Goal: Information Seeking & Learning: Compare options

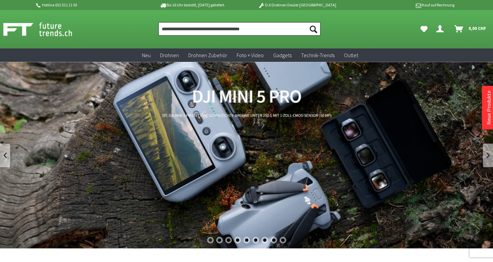
click at [215, 28] on input "Produkt, Marke, Kategorie, EAN, Artikelnummer…" at bounding box center [240, 28] width 162 height 13
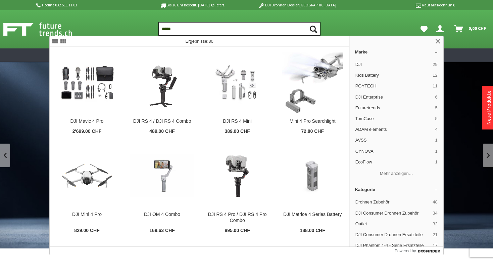
type input "*****"
click at [313, 29] on button "Suchen" at bounding box center [314, 28] width 14 height 13
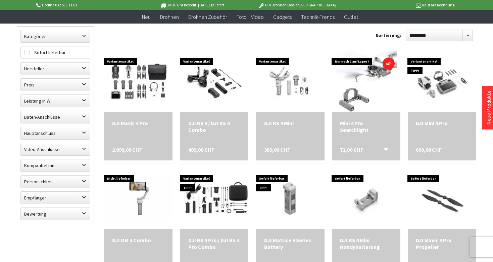
scroll to position [78, 0]
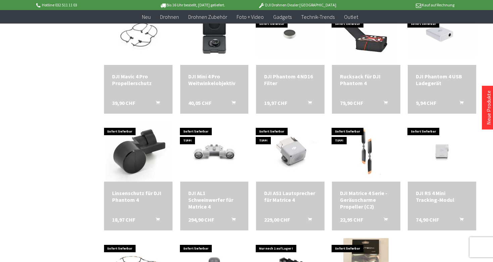
scroll to position [435, 0]
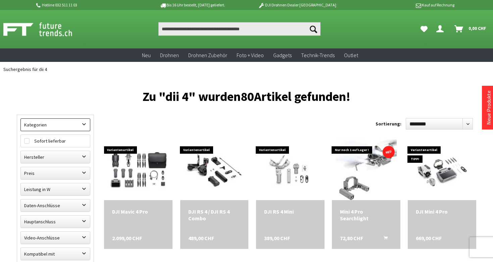
click at [46, 120] on label "Kategorien" at bounding box center [55, 125] width 69 height 12
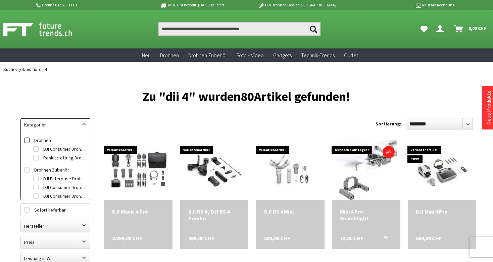
click at [46, 140] on label "Drohnen" at bounding box center [55, 140] width 62 height 9
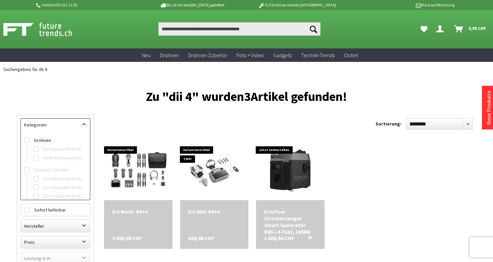
click at [87, 122] on div at bounding box center [246, 251] width 493 height 348
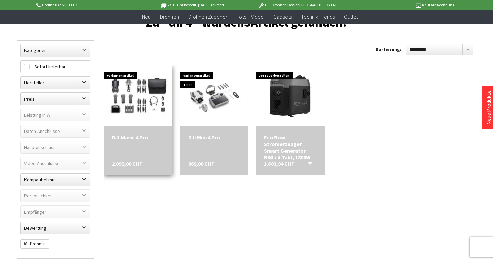
scroll to position [61, 0]
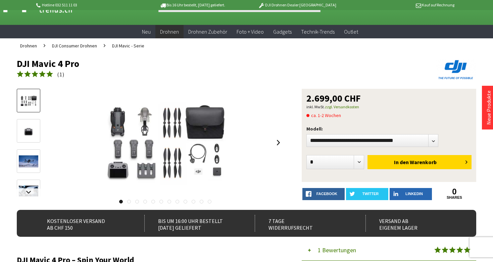
scroll to position [23, 0]
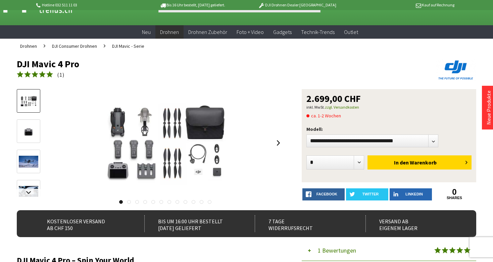
click at [29, 127] on img at bounding box center [28, 131] width 19 height 15
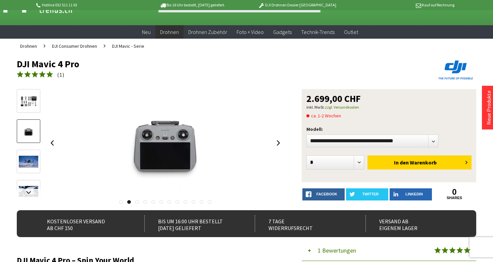
click at [27, 101] on img at bounding box center [28, 101] width 19 height 15
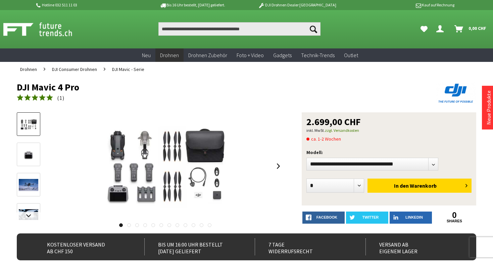
scroll to position [0, 0]
drag, startPoint x: 14, startPoint y: 87, endPoint x: 90, endPoint y: 89, distance: 76.3
copy h1 "DJI Mavic 4 Pro"
click at [186, 94] on div "( 1 )" at bounding box center [201, 99] width 368 height 10
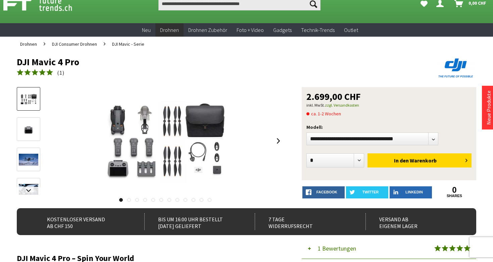
scroll to position [31, 0]
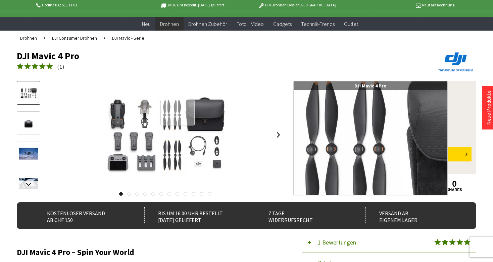
click at [177, 113] on div at bounding box center [178, 113] width 34 height 26
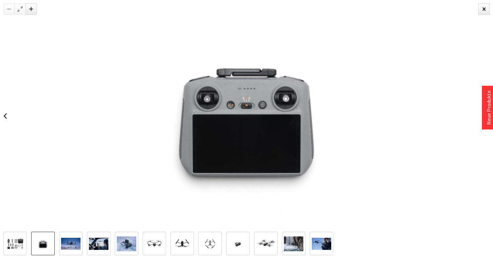
click at [43, 241] on img at bounding box center [42, 243] width 19 height 15
click at [161, 243] on img at bounding box center [154, 243] width 19 height 11
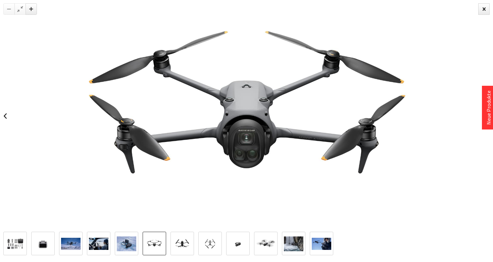
click at [191, 238] on img at bounding box center [182, 243] width 19 height 11
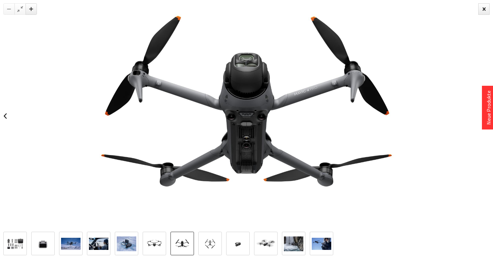
click at [205, 250] on link at bounding box center [211, 243] width 24 height 24
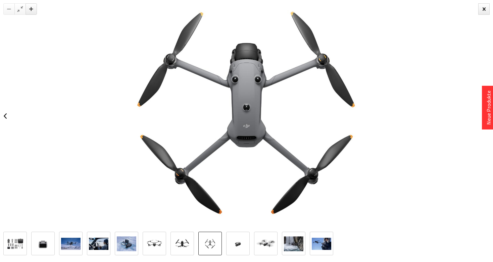
click at [231, 239] on img at bounding box center [237, 243] width 19 height 11
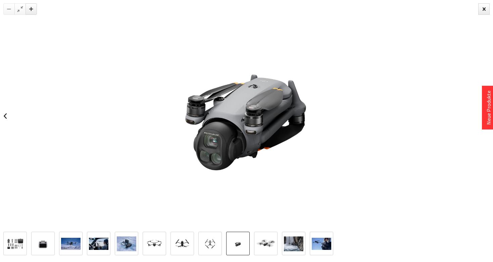
click at [261, 242] on img at bounding box center [265, 243] width 19 height 11
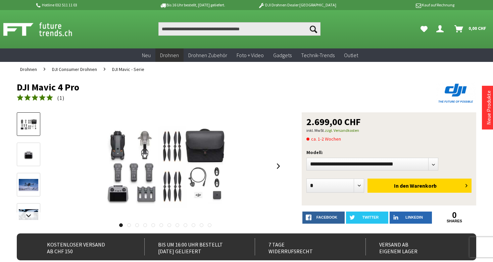
scroll to position [0, 0]
click at [332, 73] on ul "Drohnen DJI Consumer Drohnen DJI Mavic - Serie" at bounding box center [247, 69] width 460 height 15
drag, startPoint x: 14, startPoint y: 87, endPoint x: 113, endPoint y: 87, distance: 98.1
copy h1 "DJI Mavic 4 Pro"
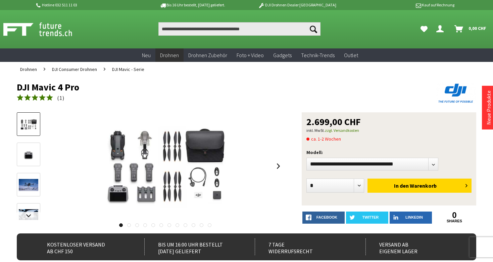
click at [113, 87] on h1 "DJI Mavic 4 Pro" at bounding box center [201, 87] width 368 height 10
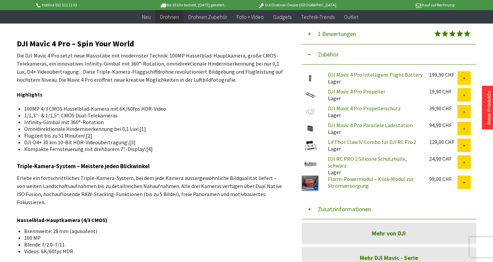
scroll to position [226, 0]
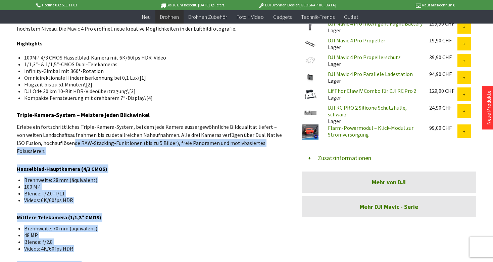
drag, startPoint x: 13, startPoint y: 39, endPoint x: 61, endPoint y: 134, distance: 106.4
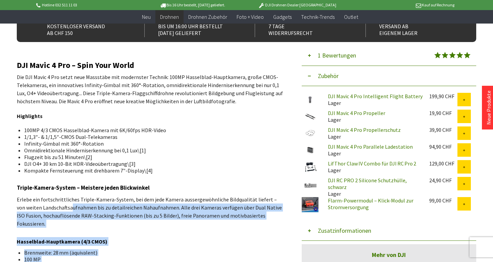
scroll to position [189, 0]
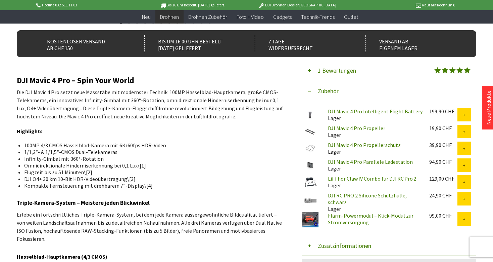
click at [61, 134] on p "Highlights" at bounding box center [150, 131] width 267 height 8
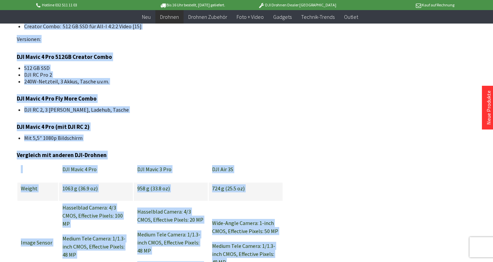
scroll to position [867, 0]
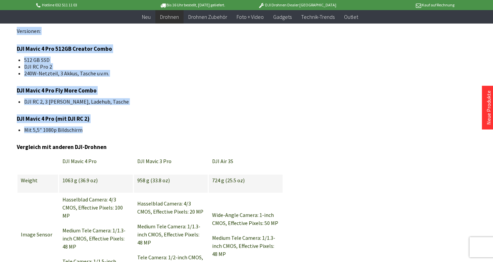
drag, startPoint x: 18, startPoint y: 79, endPoint x: 96, endPoint y: 122, distance: 88.6
copy div "DJI Mavic 4 Pro – Spin Your World Die DJI Mavic 4 Pro setzt neue Massstäbe mit …"
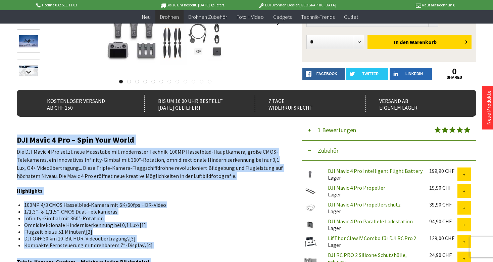
scroll to position [159, 0]
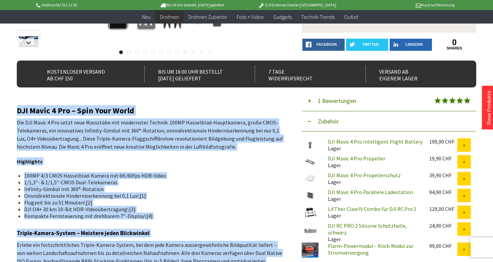
click at [133, 231] on h3 "Triple-Kamera-System – Meistere jeden Blickwinkel" at bounding box center [150, 232] width 267 height 9
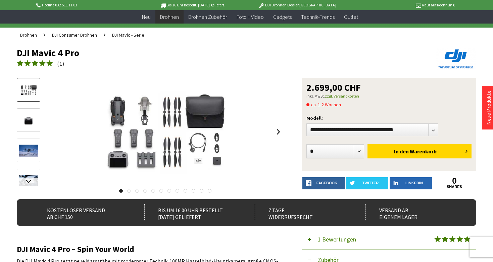
scroll to position [18, 0]
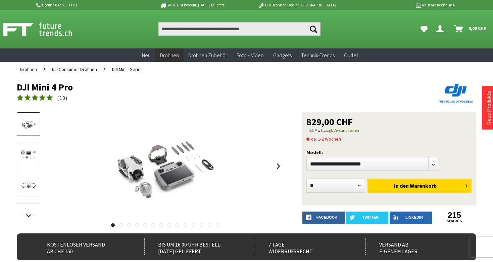
drag, startPoint x: 15, startPoint y: 83, endPoint x: 85, endPoint y: 85, distance: 69.6
copy h1 "DJI Mini 4 Pro"
click at [85, 85] on h1 "DJI Mini 4 Pro" at bounding box center [201, 87] width 368 height 10
click at [0, 0] on div at bounding box center [0, 0] width 0 height 0
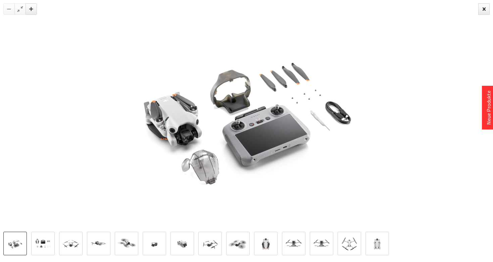
click at [44, 242] on img at bounding box center [42, 243] width 19 height 15
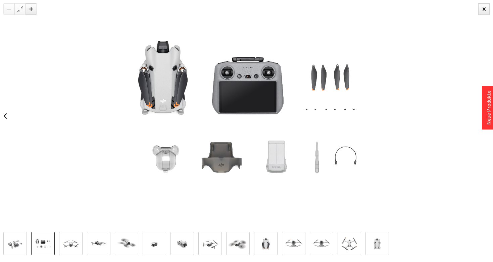
click at [68, 249] on img at bounding box center [70, 243] width 19 height 19
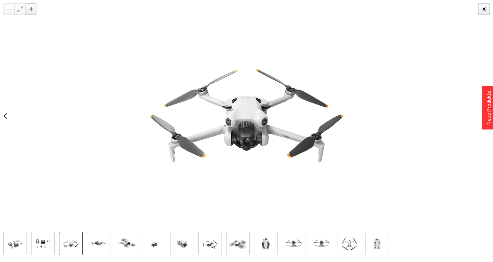
click at [99, 244] on img at bounding box center [98, 243] width 19 height 19
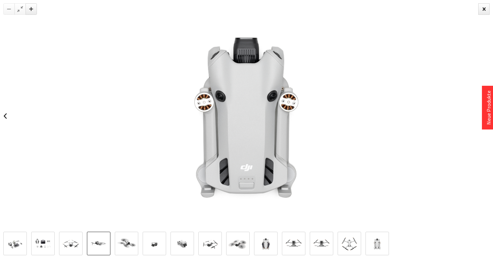
click at [126, 241] on img at bounding box center [126, 243] width 19 height 19
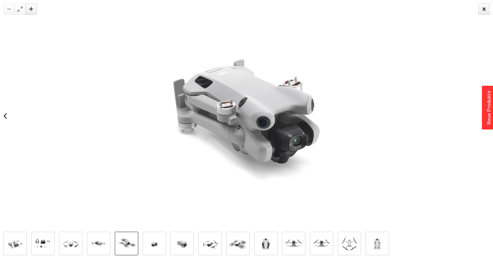
click at [155, 234] on img at bounding box center [154, 243] width 19 height 19
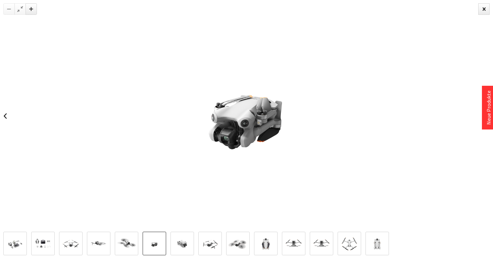
click at [237, 124] on img at bounding box center [246, 115] width 231 height 231
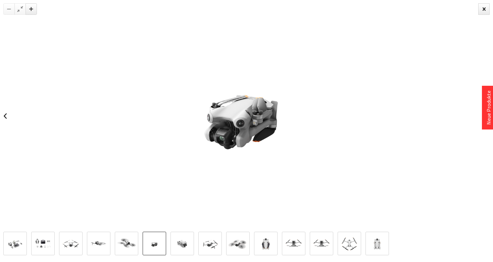
click at [175, 245] on img at bounding box center [182, 243] width 19 height 15
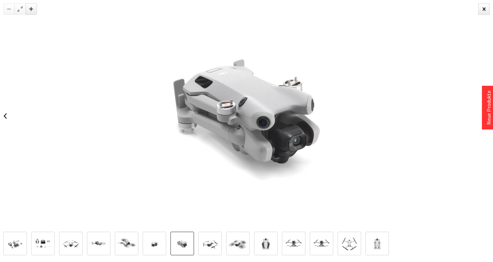
click at [212, 240] on img at bounding box center [210, 243] width 19 height 19
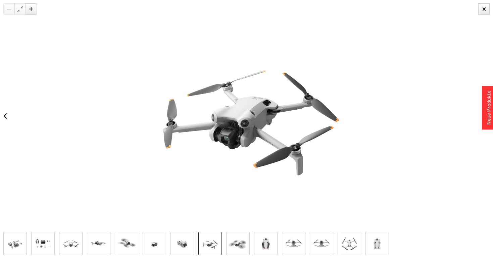
click at [242, 236] on img at bounding box center [237, 243] width 19 height 19
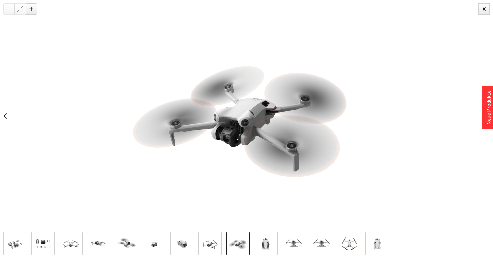
click at [266, 235] on link at bounding box center [266, 243] width 24 height 24
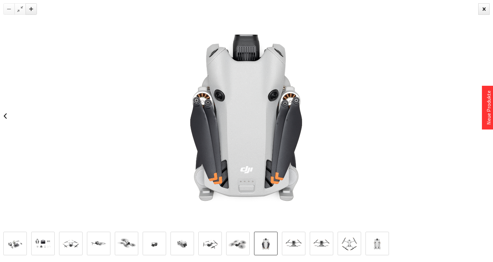
click at [294, 232] on link at bounding box center [294, 243] width 24 height 24
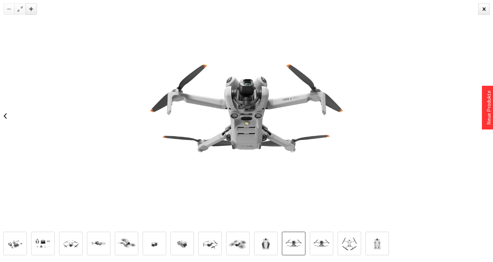
click at [320, 232] on link at bounding box center [322, 243] width 24 height 24
click at [368, 232] on link at bounding box center [378, 243] width 24 height 24
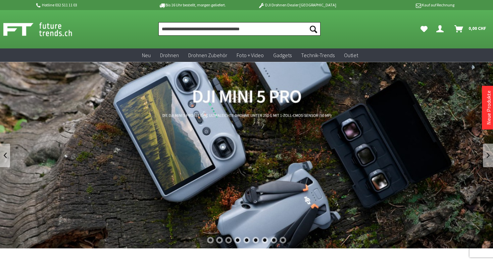
click at [201, 27] on input "Produkt, Marke, Kategorie, EAN, Artikelnummer…" at bounding box center [240, 28] width 162 height 13
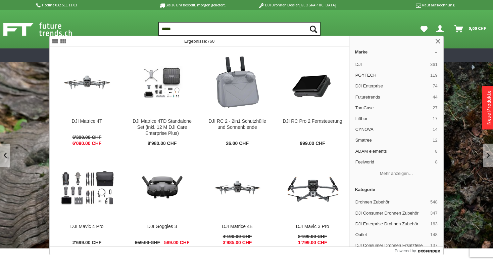
type input "*****"
click at [313, 29] on button "Suchen" at bounding box center [314, 28] width 14 height 13
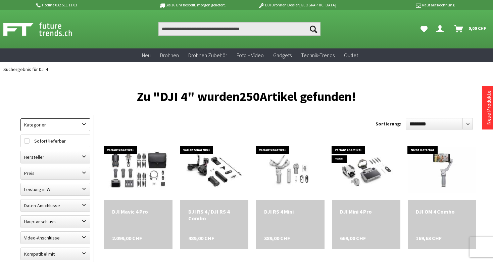
click at [52, 130] on label "Kategorien" at bounding box center [55, 125] width 69 height 12
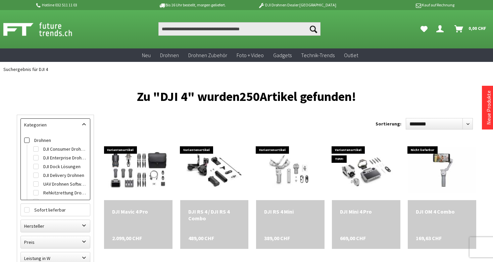
click at [47, 139] on label "Drohnen" at bounding box center [55, 140] width 62 height 9
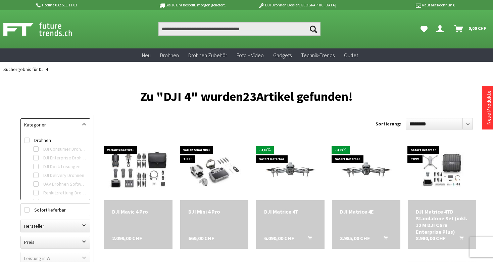
click at [119, 97] on h1 "Zu "DJI 4" wurden 23 Artikel gefunden!" at bounding box center [247, 96] width 460 height 9
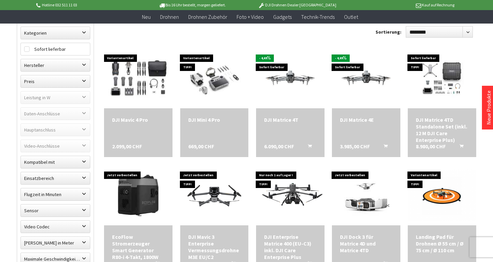
scroll to position [80, 0]
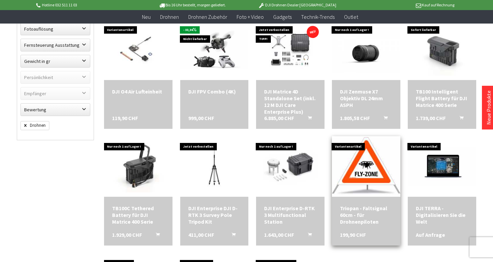
scroll to position [298, 0]
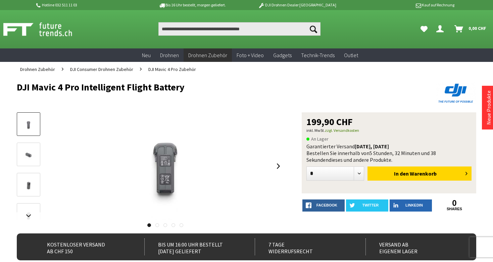
drag, startPoint x: 12, startPoint y: 87, endPoint x: 190, endPoint y: 87, distance: 178.0
copy h1 "DJI Mavic 4 Pro Intelligent Flight Battery"
click at [190, 87] on h1 "DJI Mavic 4 Pro Intelligent Flight Battery" at bounding box center [201, 87] width 368 height 10
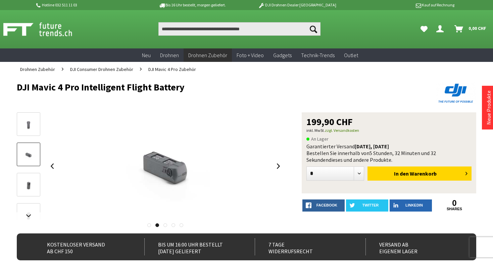
click at [167, 158] on div at bounding box center [165, 165] width 237 height 107
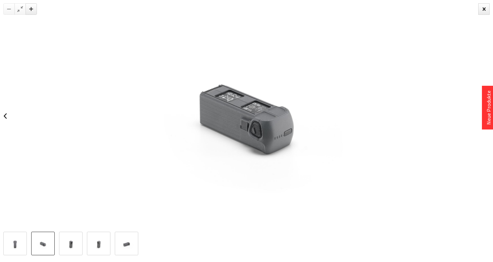
click at [11, 240] on img at bounding box center [14, 243] width 19 height 15
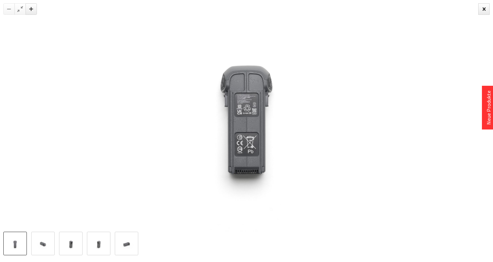
click at [41, 241] on img at bounding box center [42, 243] width 19 height 15
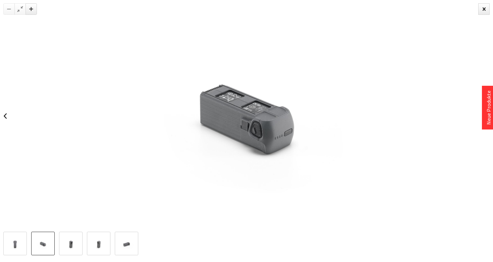
click at [76, 248] on img at bounding box center [70, 243] width 19 height 15
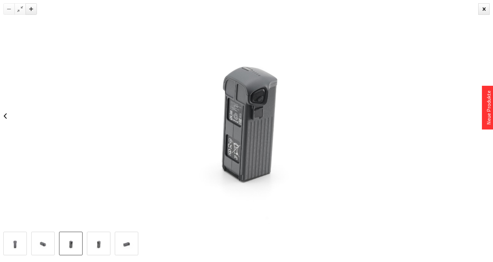
click at [99, 243] on img at bounding box center [98, 243] width 19 height 15
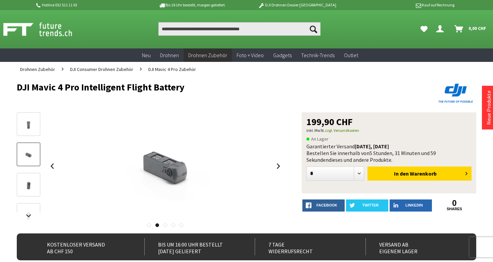
drag, startPoint x: 60, startPoint y: 85, endPoint x: 244, endPoint y: 86, distance: 183.8
copy h1 "DJI Mavic 4 Pro Intelligent Flight Battery"
click at [244, 86] on h1 "DJI Mavic 4 Pro Intelligent Flight Battery" at bounding box center [201, 87] width 368 height 10
drag, startPoint x: 306, startPoint y: 123, endPoint x: 333, endPoint y: 124, distance: 27.3
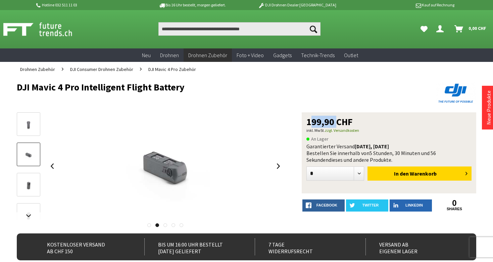
click at [333, 124] on div "199,90 CHF inkl. MwSt. zzgl. Versandkosten An Lager Garantierter Versand heute,…" at bounding box center [389, 152] width 175 height 81
copy span "199,90"
click at [329, 124] on span "199,90 CHF" at bounding box center [330, 121] width 46 height 9
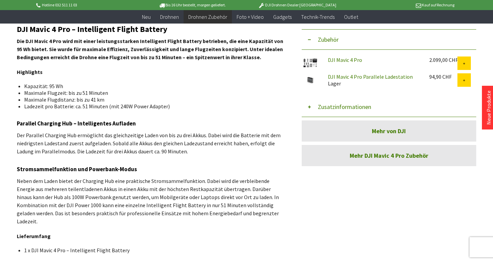
scroll to position [238, 0]
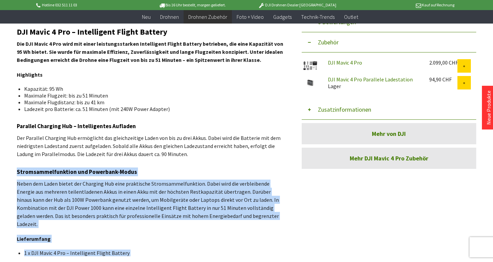
drag, startPoint x: 16, startPoint y: 29, endPoint x: 68, endPoint y: 132, distance: 115.1
click at [68, 132] on div "Menü schließen Kategorien Neu Drohnen Drohnen Zubehör DJI Enterprise Drohnen Zu…" at bounding box center [246, 51] width 493 height 453
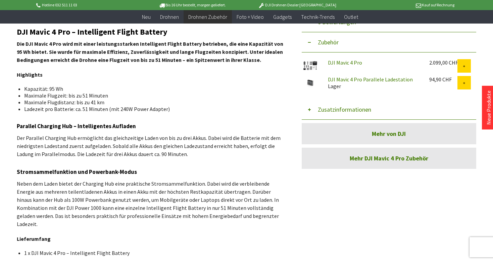
click at [68, 131] on div "DJI Mavic 4 Pro – Intelligent Flight Battery Die DJI Mavic 4 Pro wird mit einer…" at bounding box center [150, 142] width 267 height 228
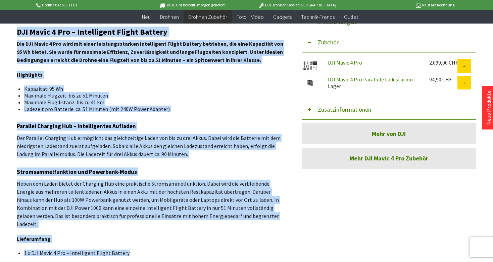
drag, startPoint x: 17, startPoint y: 32, endPoint x: 125, endPoint y: 244, distance: 237.5
click at [125, 244] on div "DJI Mavic 4 Pro – Intelligent Flight Battery Die DJI Mavic 4 Pro wird mit einer…" at bounding box center [150, 142] width 267 height 228
copy div "DJI Mavic 4 Pro – Intelligent Flight Battery Die DJI Mavic 4 Pro wird mit einer…"
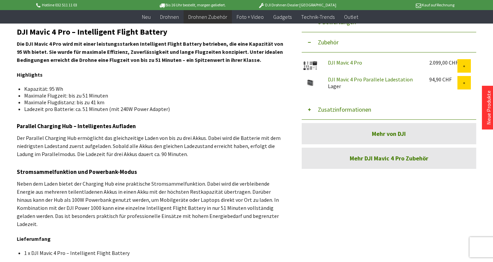
click at [131, 221] on div "DJI Mavic 4 Pro – Intelligent Flight Battery Die DJI Mavic 4 Pro wird mit einer…" at bounding box center [150, 142] width 267 height 228
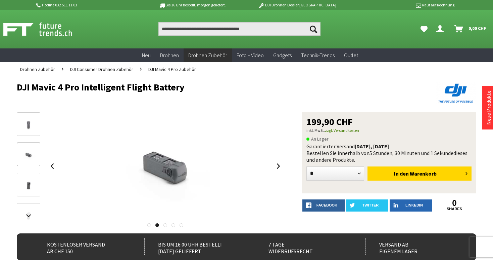
scroll to position [0, 0]
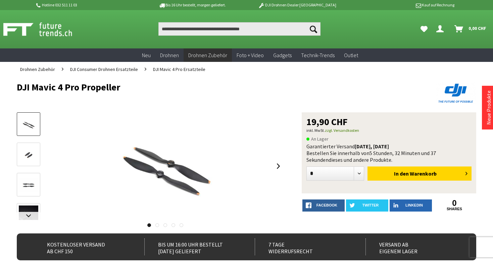
drag, startPoint x: 13, startPoint y: 87, endPoint x: 149, endPoint y: 87, distance: 136.7
click at [150, 87] on div "Menü schließen Kategorien Neu Drohnen Drohnen Zubehör DJI Enterprise Drohnen Zu…" at bounding box center [246, 250] width 493 height 347
copy h1 "DJI Mavic 4 Pro Propeller"
click at [149, 87] on h1 "DJI Mavic 4 Pro Propeller" at bounding box center [201, 87] width 368 height 10
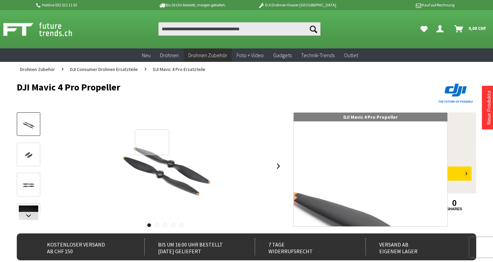
click at [144, 155] on div at bounding box center [152, 142] width 34 height 26
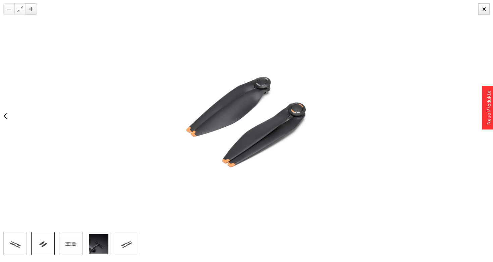
click at [73, 243] on img at bounding box center [70, 243] width 19 height 15
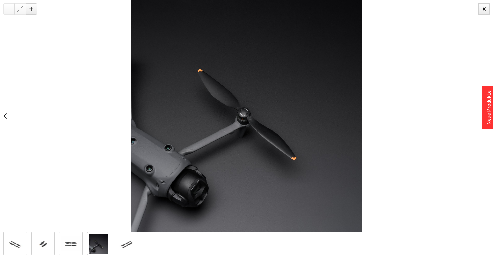
click at [103, 244] on img at bounding box center [98, 243] width 19 height 19
click at [129, 243] on img at bounding box center [126, 243] width 19 height 15
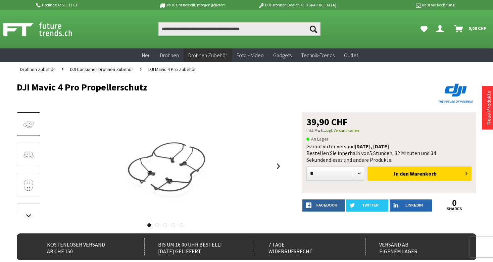
drag, startPoint x: 13, startPoint y: 87, endPoint x: 155, endPoint y: 87, distance: 142.1
click at [155, 87] on div "Menü schließen Kategorien Neu Drohnen Drohnen Zubehör DJI Enterprise Drohnen Zu…" at bounding box center [246, 258] width 493 height 363
copy h1 "DJI Mavic 4 Pro Propellerschutz"
click at [155, 87] on h1 "DJI Mavic 4 Pro Propellerschutz" at bounding box center [201, 87] width 368 height 10
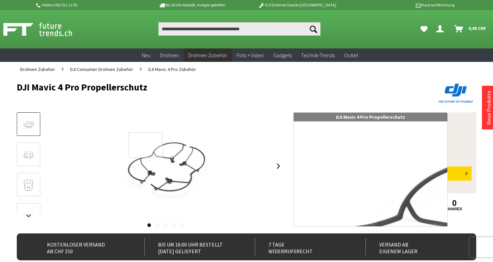
click at [150, 156] on div at bounding box center [146, 145] width 34 height 26
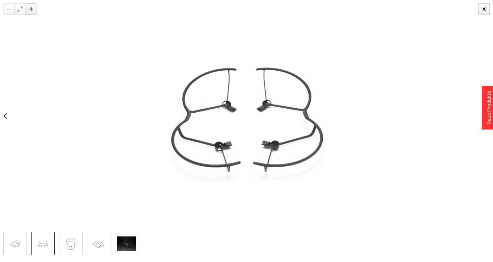
click at [38, 241] on img at bounding box center [42, 243] width 19 height 15
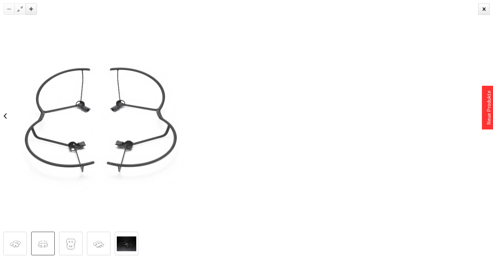
click at [76, 242] on img at bounding box center [70, 243] width 19 height 15
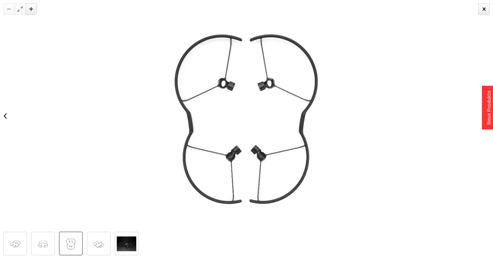
click at [101, 243] on img at bounding box center [98, 243] width 19 height 15
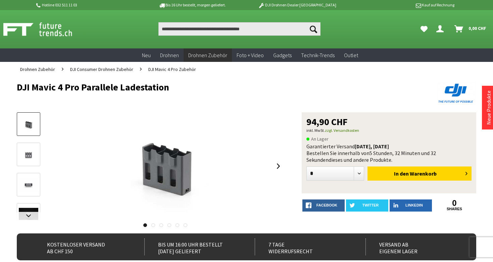
drag, startPoint x: 11, startPoint y: 85, endPoint x: 193, endPoint y: 86, distance: 182.1
copy h1 "DJI Mavic 4 Pro Parallele Ladestation"
click at [193, 86] on h1 "DJI Mavic 4 Pro Parallele Ladestation" at bounding box center [201, 87] width 368 height 10
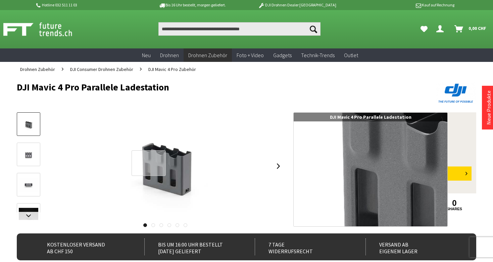
click at [149, 163] on div at bounding box center [149, 163] width 34 height 26
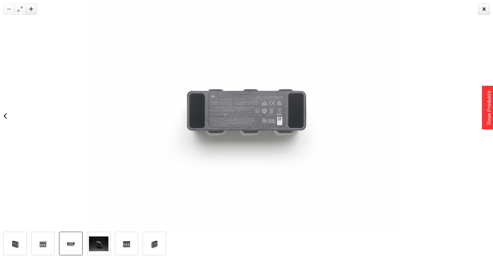
click at [112, 236] on div at bounding box center [86, 243] width 166 height 24
click at [126, 241] on img at bounding box center [126, 243] width 19 height 15
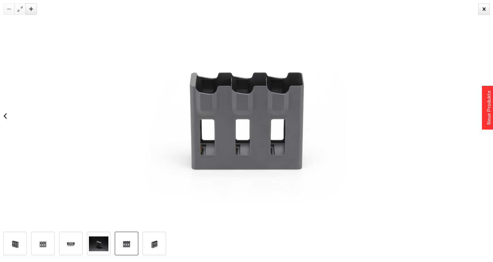
click at [152, 251] on link at bounding box center [155, 243] width 24 height 24
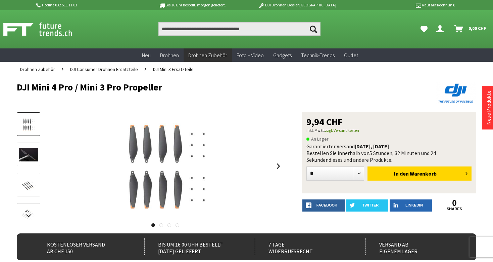
drag, startPoint x: 10, startPoint y: 88, endPoint x: 166, endPoint y: 88, distance: 155.9
copy h1 "DJI Mini 4 Pro / Mini 3 Pro Propeller"
click at [166, 88] on h1 "DJI Mini 4 Pro / Mini 3 Pro Propeller" at bounding box center [201, 87] width 368 height 10
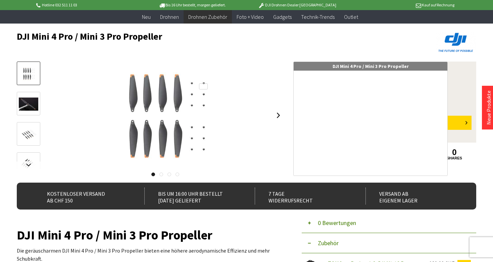
scroll to position [40, 0]
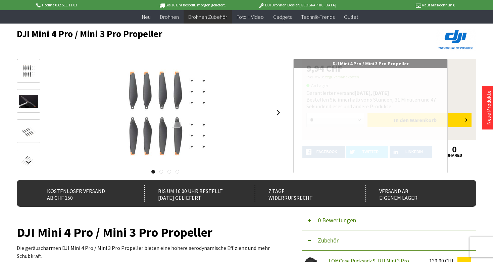
click at [176, 125] on div at bounding box center [176, 125] width 8 height 6
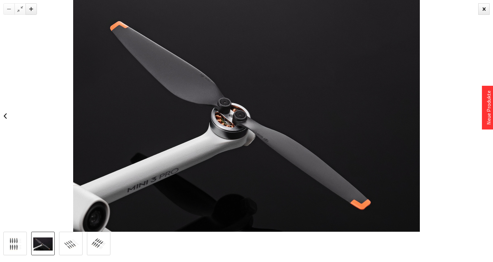
click at [75, 244] on img at bounding box center [70, 243] width 19 height 15
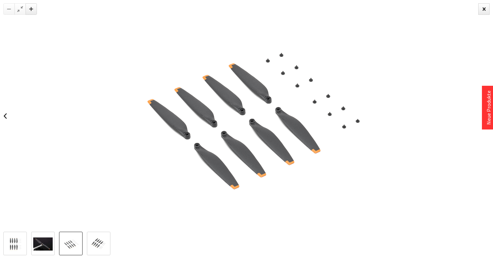
click at [100, 235] on link at bounding box center [99, 243] width 24 height 24
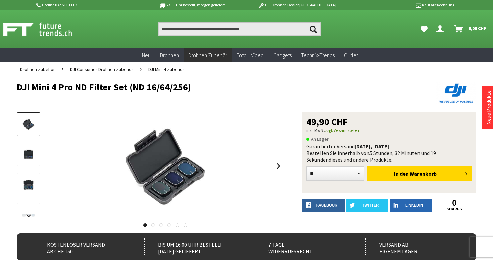
drag, startPoint x: 11, startPoint y: 86, endPoint x: 195, endPoint y: 88, distance: 184.1
click at [195, 88] on div "Menü schließen Kategorien Neu Drohnen Drohnen Zubehör DJI Enterprise Drohnen Zu…" at bounding box center [246, 250] width 493 height 347
copy h1 "DJI Mini 4 Pro ND Filter Set (ND 16/64/256)"
click at [195, 88] on h1 "DJI Mini 4 Pro ND Filter Set (ND 16/64/256)" at bounding box center [201, 87] width 368 height 10
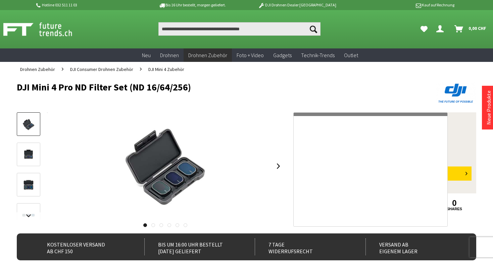
click at [174, 163] on img at bounding box center [165, 165] width 134 height 107
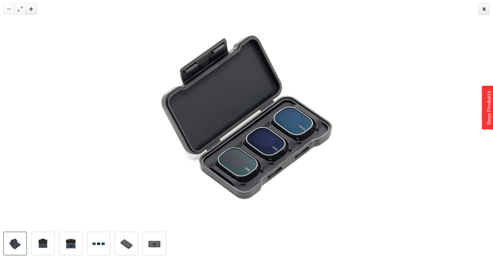
click at [37, 240] on img at bounding box center [42, 243] width 19 height 15
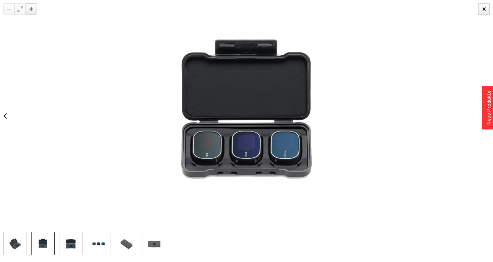
click at [67, 247] on img at bounding box center [70, 243] width 19 height 15
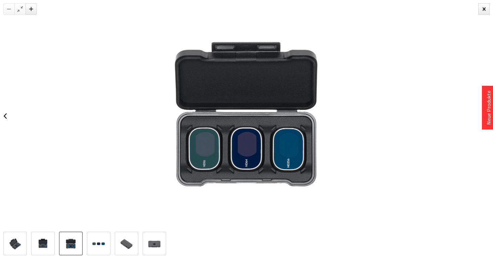
click at [106, 243] on img at bounding box center [98, 243] width 19 height 15
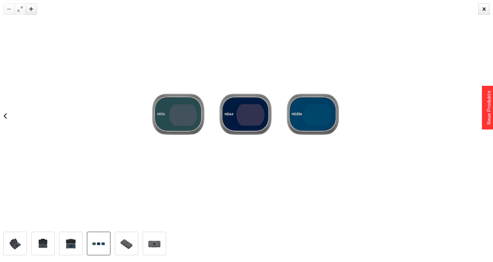
click at [130, 243] on img at bounding box center [126, 243] width 19 height 15
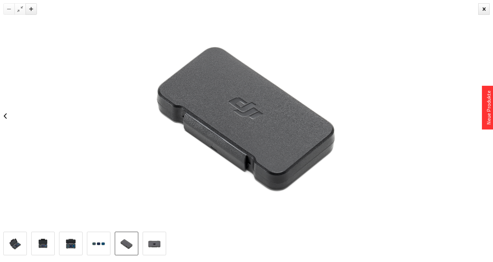
click at [98, 244] on img at bounding box center [98, 243] width 19 height 15
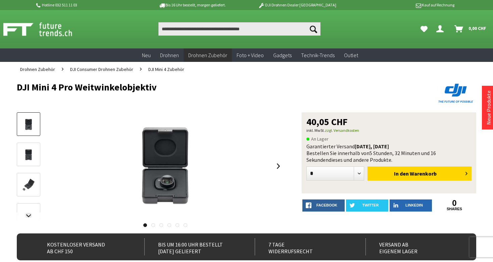
drag, startPoint x: 14, startPoint y: 88, endPoint x: 171, endPoint y: 84, distance: 156.9
click at [171, 84] on div "Menü schließen Kategorien Neu Drohnen Drohnen Zubehör DJI Enterprise Drohnen Zu…" at bounding box center [246, 250] width 493 height 347
copy h1 "DJI Mini 4 Pro Weitwinkelobjektiv"
click at [171, 84] on h1 "DJI Mini 4 Pro Weitwinkelobjektiv" at bounding box center [201, 87] width 368 height 10
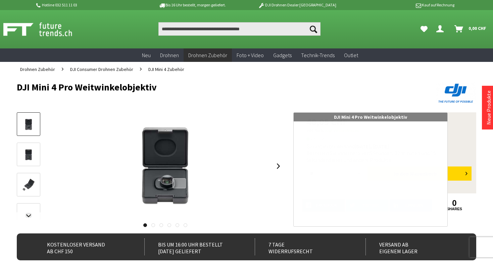
click at [179, 183] on div at bounding box center [180, 183] width 14 height 10
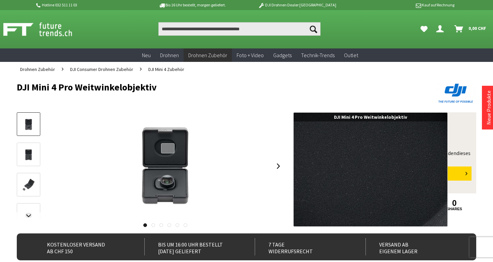
click at [168, 150] on div at bounding box center [168, 148] width 14 height 10
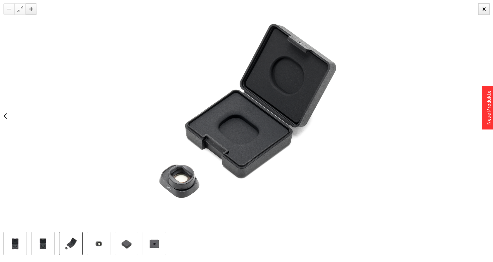
click at [67, 248] on img at bounding box center [70, 243] width 19 height 15
click at [97, 244] on img at bounding box center [98, 243] width 19 height 15
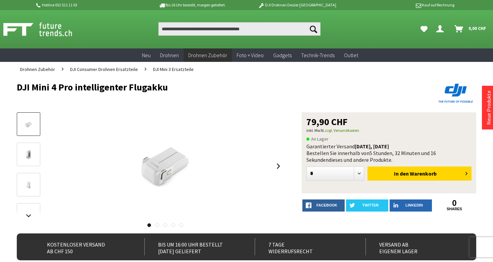
drag, startPoint x: 11, startPoint y: 89, endPoint x: 197, endPoint y: 89, distance: 185.1
copy h1 "DJI Mini 4 Pro intelligenter Flugakku"
click at [197, 89] on h1 "DJI Mini 4 Pro intelligenter Flugakku" at bounding box center [201, 87] width 368 height 10
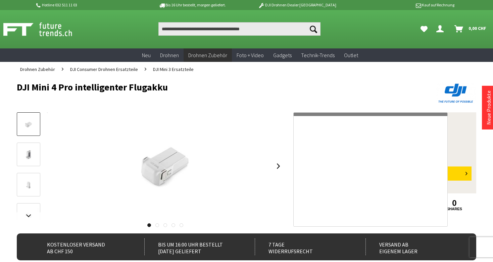
click at [146, 169] on img at bounding box center [165, 165] width 134 height 107
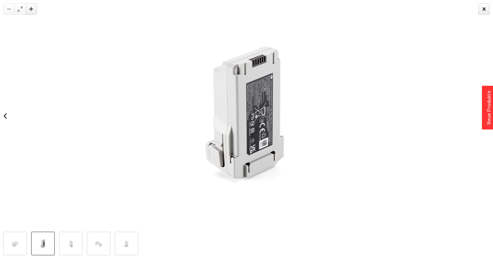
click at [40, 244] on img at bounding box center [42, 243] width 19 height 15
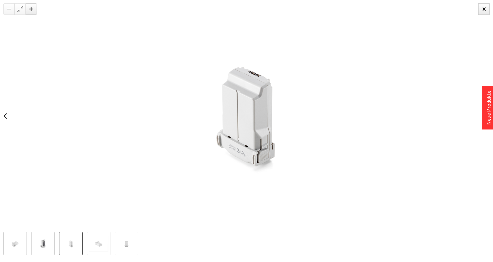
click at [70, 242] on img at bounding box center [70, 243] width 19 height 15
click at [102, 243] on img at bounding box center [98, 243] width 19 height 15
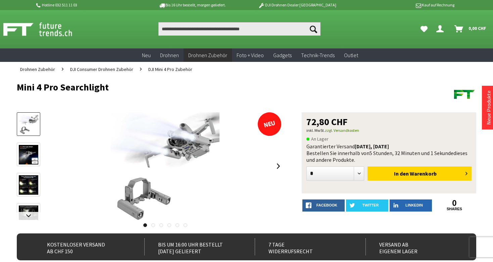
drag, startPoint x: 10, startPoint y: 84, endPoint x: 114, endPoint y: 90, distance: 104.0
copy h1 "Mini 4 Pro Searchlight"
click at [114, 90] on h1 "Mini 4 Pro Searchlight" at bounding box center [201, 87] width 368 height 10
click at [0, 0] on div at bounding box center [0, 0] width 0 height 0
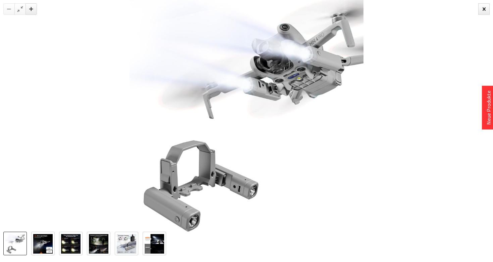
click at [120, 243] on img at bounding box center [126, 243] width 19 height 19
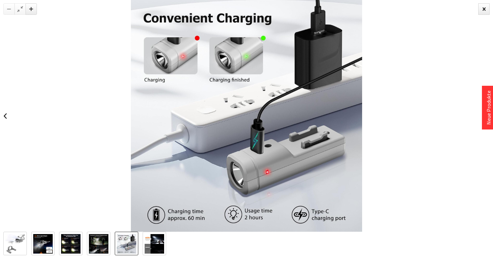
click at [53, 248] on link at bounding box center [43, 243] width 24 height 24
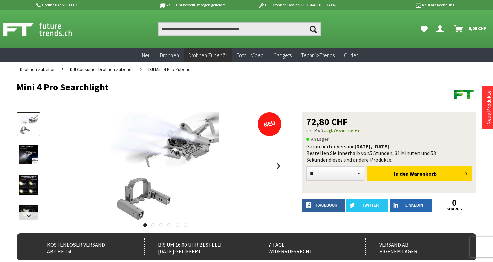
click at [33, 215] on link at bounding box center [29, 216] width 24 height 8
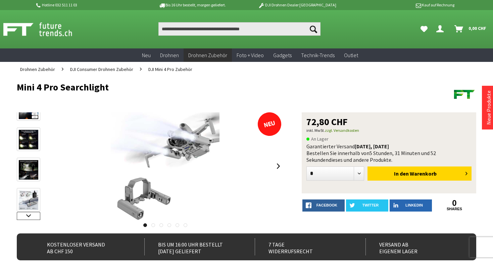
click at [33, 215] on link at bounding box center [29, 216] width 24 height 8
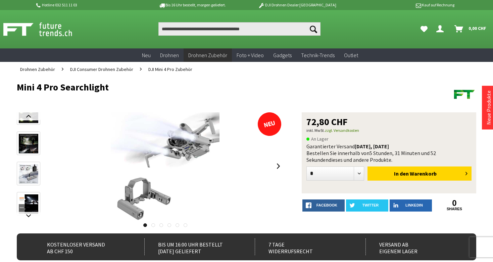
click at [28, 179] on img at bounding box center [28, 173] width 19 height 19
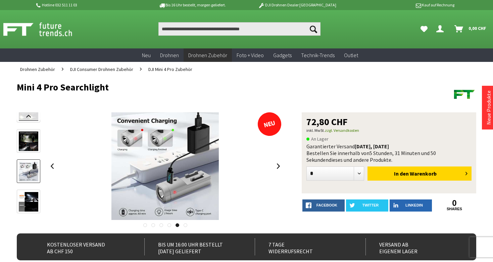
click at [417, 70] on ul "Drohnen Zubehör DJI Consumer Drohnen Zubehör DJI Mini 4 Pro Zubehör" at bounding box center [247, 69] width 460 height 15
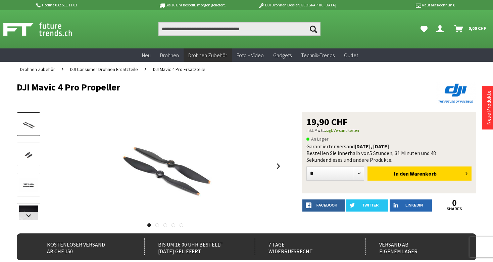
drag, startPoint x: 14, startPoint y: 87, endPoint x: 129, endPoint y: 87, distance: 114.9
click at [129, 87] on div "Menü schließen Kategorien Neu Drohnen Drohnen Zubehör DJI Enterprise Drohnen Zu…" at bounding box center [246, 250] width 493 height 347
copy h1 "DJI Mavic 4 Pro Propeller"
click at [129, 87] on h1 "DJI Mavic 4 Pro Propeller" at bounding box center [201, 87] width 368 height 10
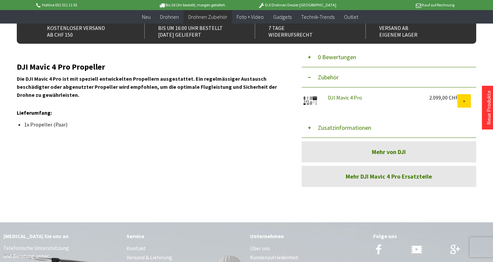
scroll to position [201, 0]
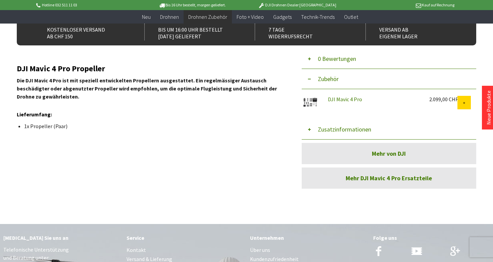
drag, startPoint x: 12, startPoint y: 66, endPoint x: 16, endPoint y: 60, distance: 6.2
click at [16, 60] on div "Menü schließen Kategorien Neu Drohnen Drohnen Zubehör DJI Enterprise Drohnen Zu…" at bounding box center [246, 35] width 493 height 347
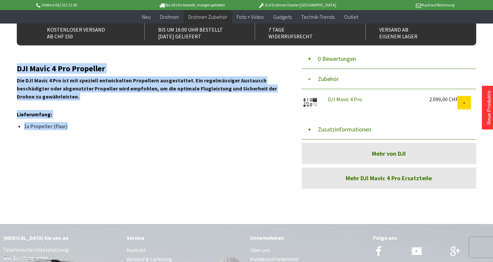
drag, startPoint x: 17, startPoint y: 68, endPoint x: 71, endPoint y: 125, distance: 78.4
click at [71, 125] on div "DJI Mavic 4 Pro Propeller Die DJI Mavic 4 Pro ist mit speziell entwickelten Pro…" at bounding box center [150, 104] width 267 height 81
copy div "DJI Mavic 4 Pro Propeller Die DJI Mavic 4 Pro ist mit speziell entwickelten Pro…"
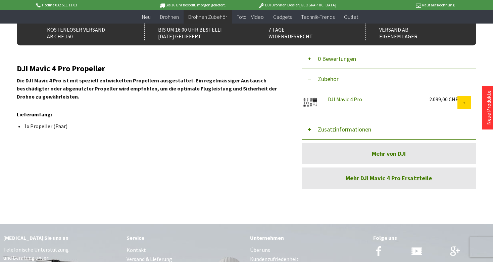
click at [91, 115] on h4 "Lieferumfang:" at bounding box center [150, 114] width 267 height 9
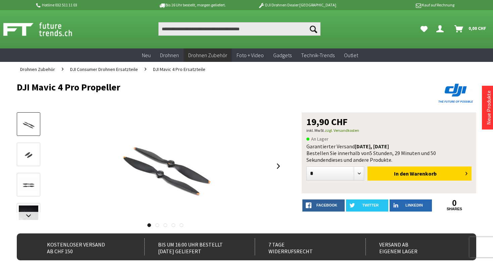
scroll to position [0, 0]
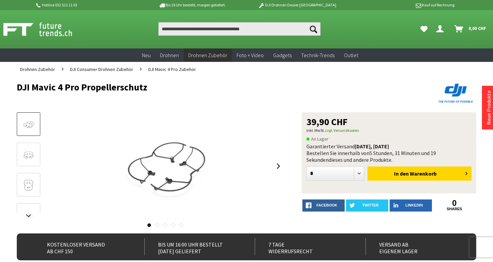
drag, startPoint x: 15, startPoint y: 87, endPoint x: 191, endPoint y: 89, distance: 176.7
click at [191, 89] on div "Menü schließen Kategorien Neu Drohnen Drohnen Zubehör DJI Enterprise Drohnen Zu…" at bounding box center [246, 258] width 493 height 363
copy h1 "DJI Mavic 4 Pro Propellerschutz"
click at [191, 89] on h1 "DJI Mavic 4 Pro Propellerschutz" at bounding box center [201, 87] width 368 height 10
drag, startPoint x: 13, startPoint y: 87, endPoint x: 187, endPoint y: 90, distance: 174.0
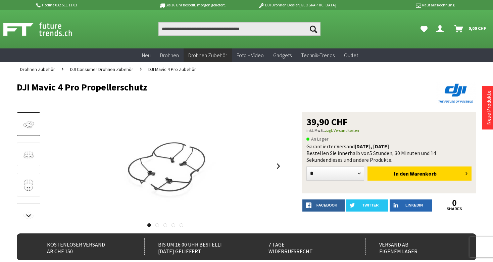
click at [187, 90] on div "Menü schließen Kategorien Neu Drohnen Drohnen Zubehör DJI Enterprise Drohnen Zu…" at bounding box center [246, 258] width 493 height 363
copy h1 "DJI Mavic 4 Pro Propellerschutz"
click at [187, 90] on h1 "DJI Mavic 4 Pro Propellerschutz" at bounding box center [201, 87] width 368 height 10
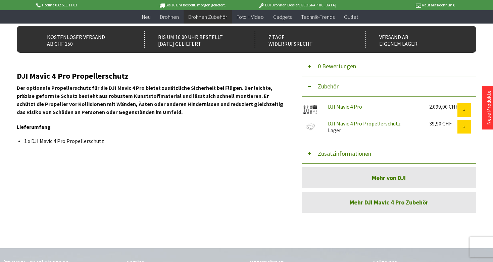
scroll to position [193, 0]
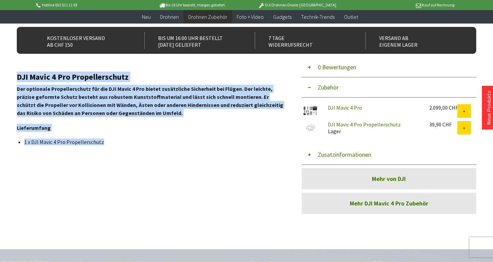
drag, startPoint x: 17, startPoint y: 78, endPoint x: 102, endPoint y: 143, distance: 107.1
click at [102, 143] on div "DJI Mavic 4 Pro Propellerschutz Der optionale Propellerschutz für die DJI Mavic…" at bounding box center [150, 109] width 267 height 73
copy div "DJI Mavic 4 Pro Propellerschutz Der optionale Propellerschutz für die DJI Mavic…"
click at [102, 143] on li "1 x DJI Mavic 4 Pro Propellerschutz" at bounding box center [151, 141] width 254 height 7
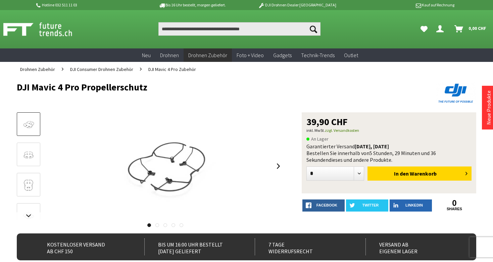
scroll to position [0, 0]
click at [143, 79] on header "DJI Mavic 4 Pro Propellerschutz" at bounding box center [247, 95] width 460 height 36
